Goal: Task Accomplishment & Management: Use online tool/utility

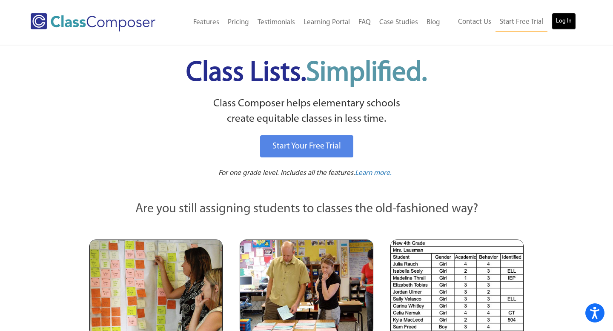
click at [571, 26] on link "Log In" at bounding box center [563, 21] width 24 height 17
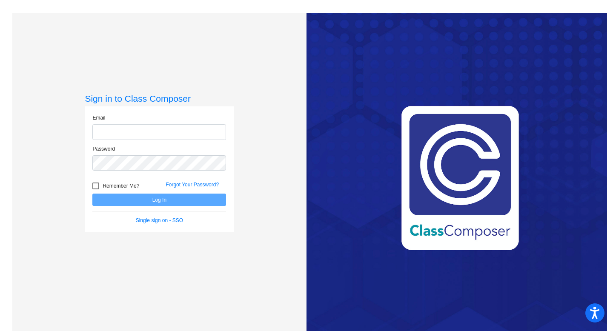
type input "[EMAIL_ADDRESS][DOMAIN_NAME]"
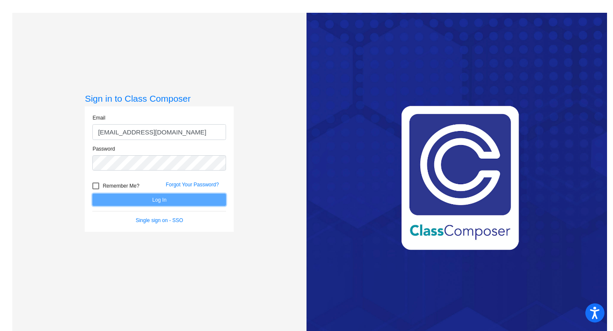
click at [166, 204] on button "Log In" at bounding box center [159, 200] width 134 height 12
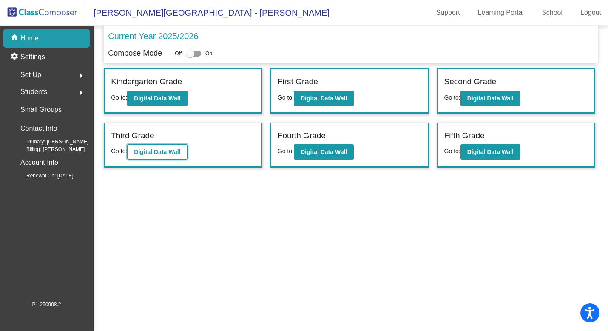
click at [165, 152] on b "Digital Data Wall" at bounding box center [157, 151] width 46 height 7
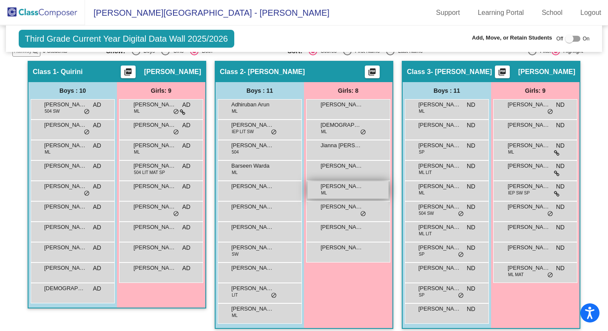
scroll to position [154, 0]
